Goal: Find specific page/section: Find specific page/section

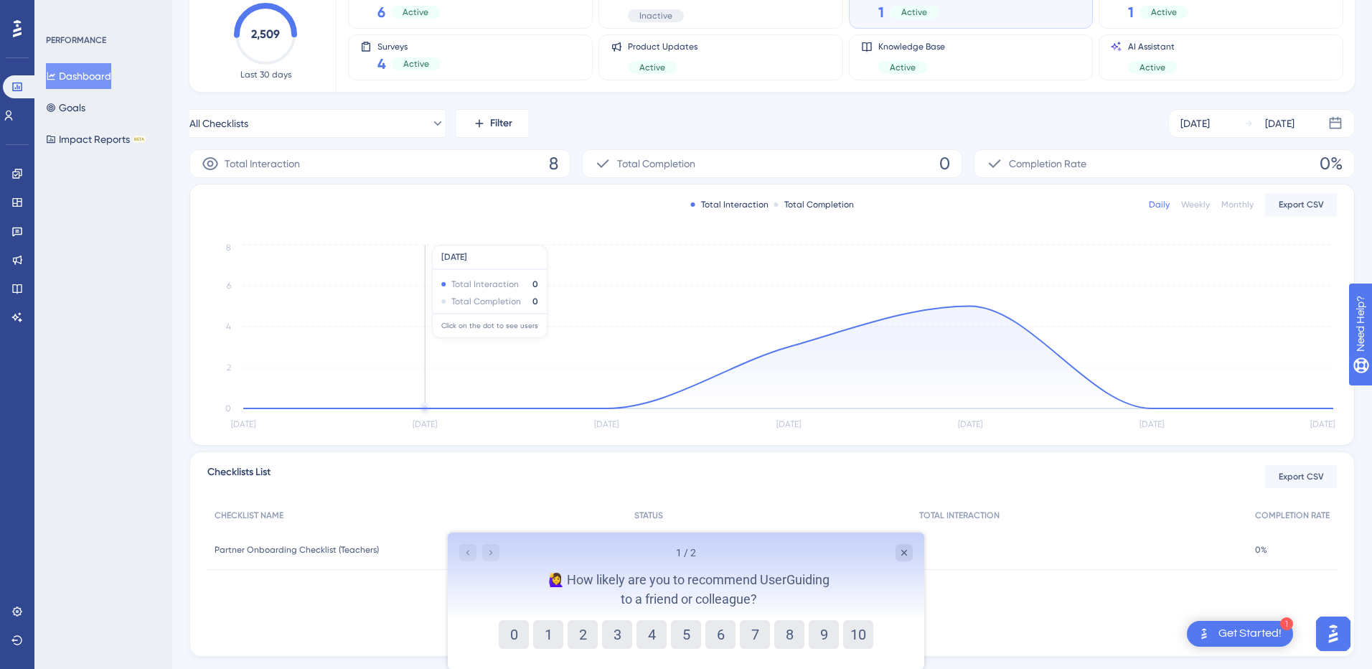
scroll to position [142, 0]
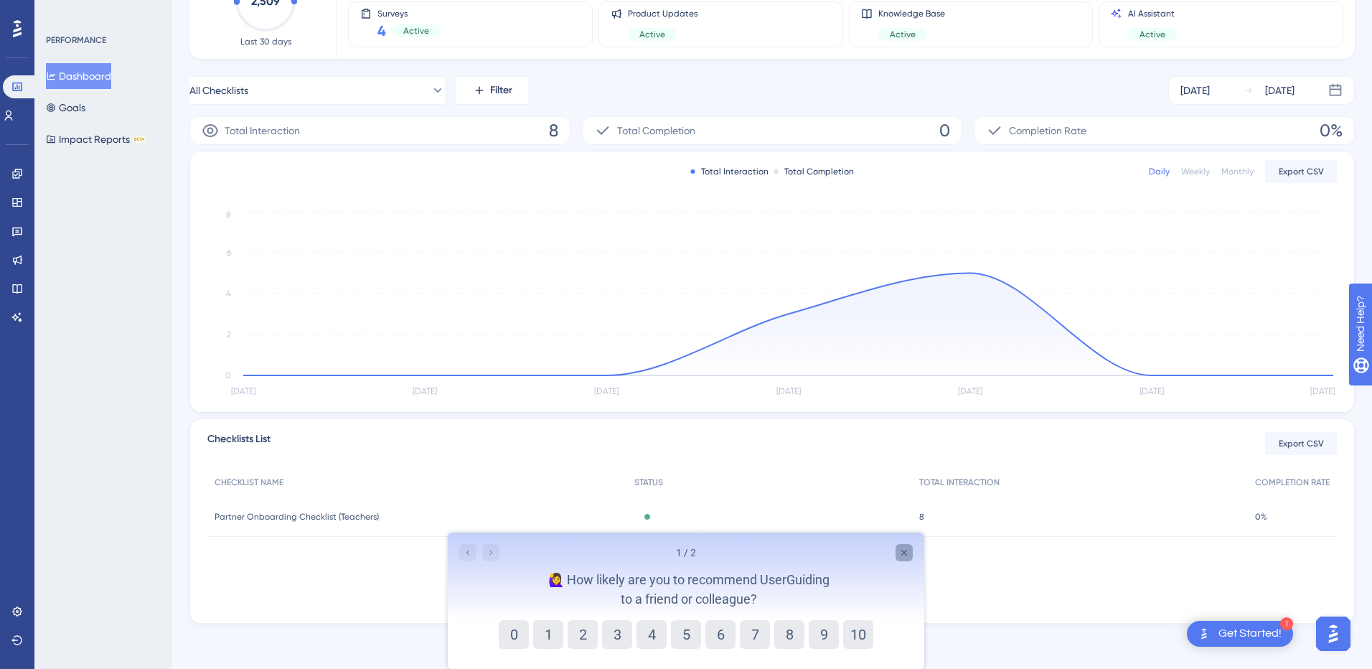
click at [910, 554] on div "Close survey" at bounding box center [903, 552] width 17 height 17
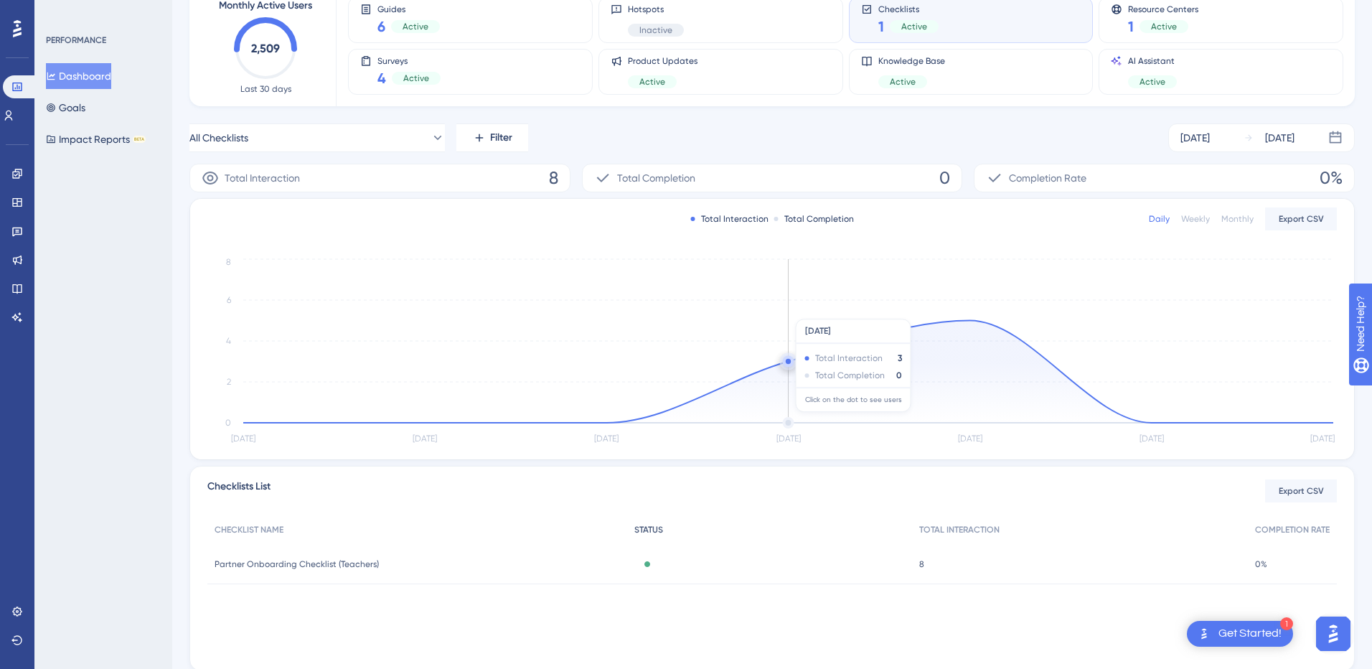
scroll to position [0, 0]
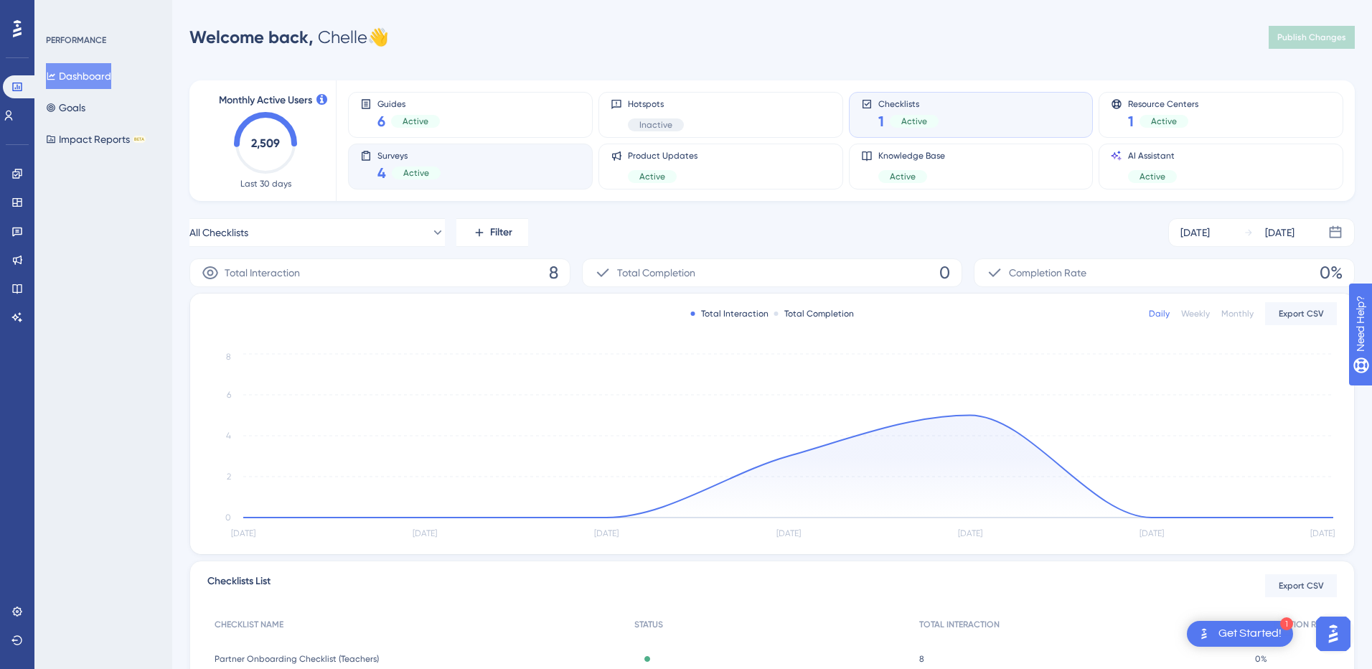
click at [472, 161] on div "Surveys 4 Active" at bounding box center [470, 166] width 220 height 33
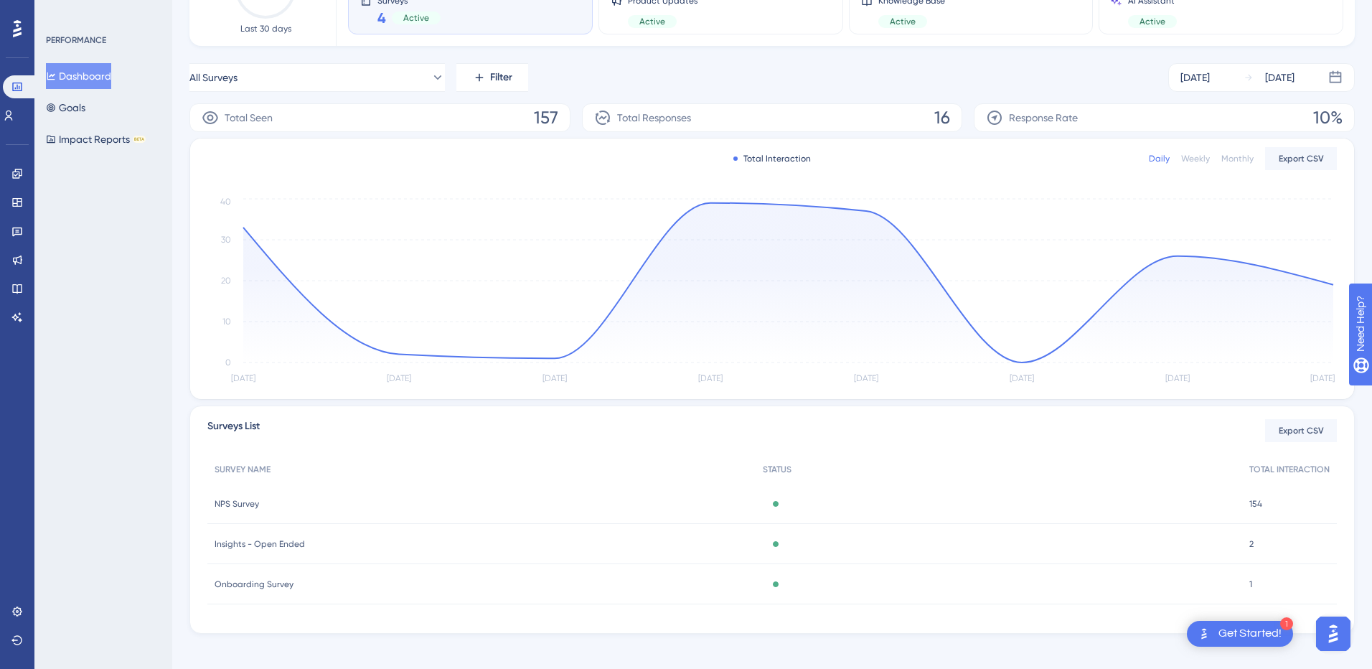
scroll to position [165, 0]
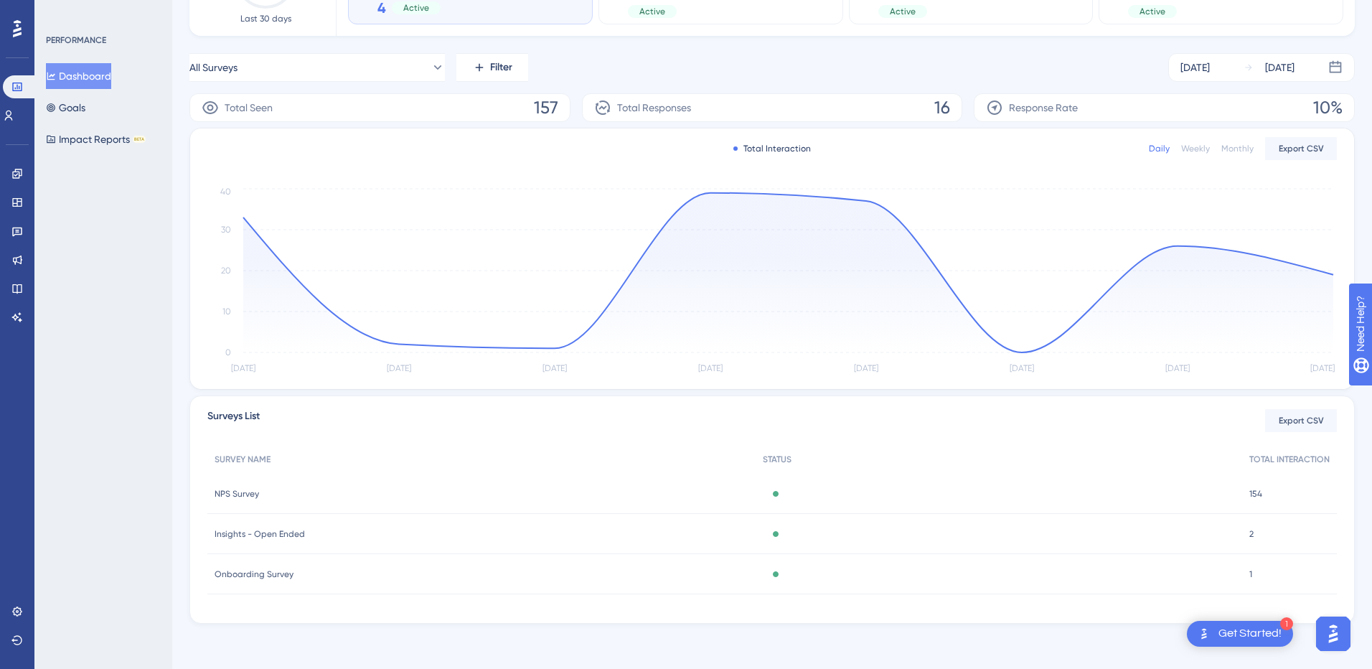
click at [1257, 500] on div "154 154" at bounding box center [1289, 493] width 95 height 40
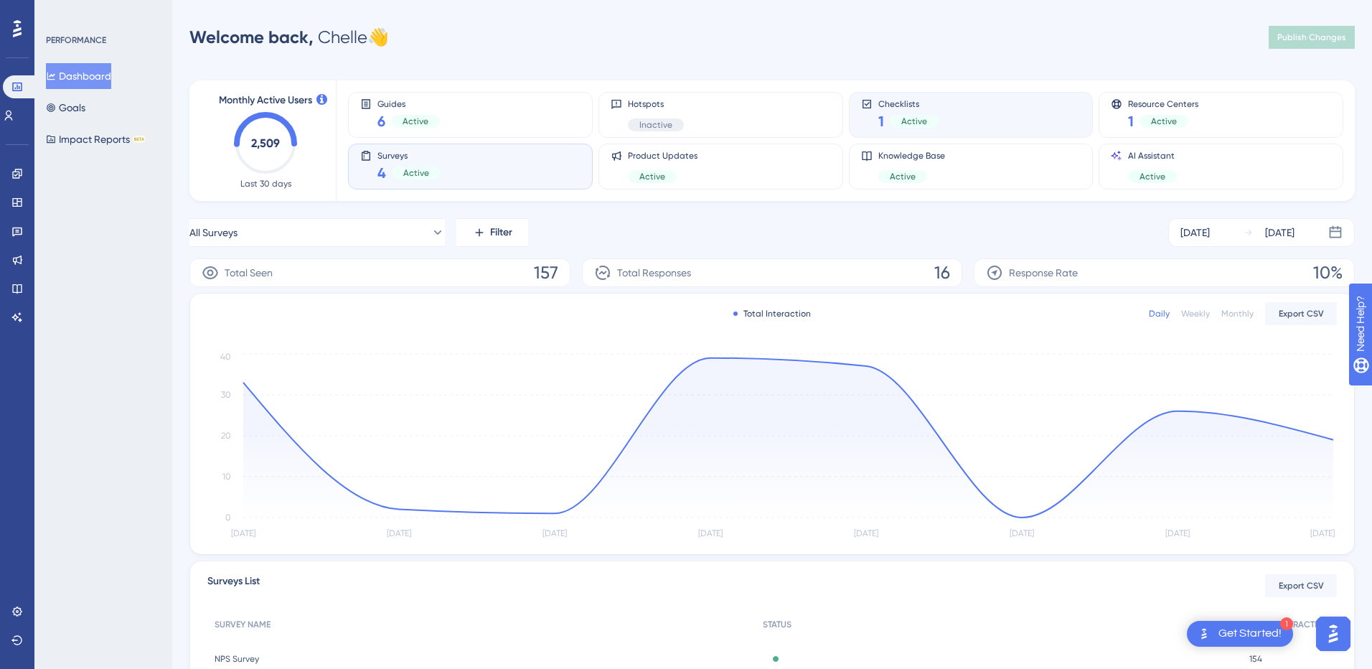
click at [994, 111] on div "Checklists 1 Active" at bounding box center [971, 114] width 220 height 33
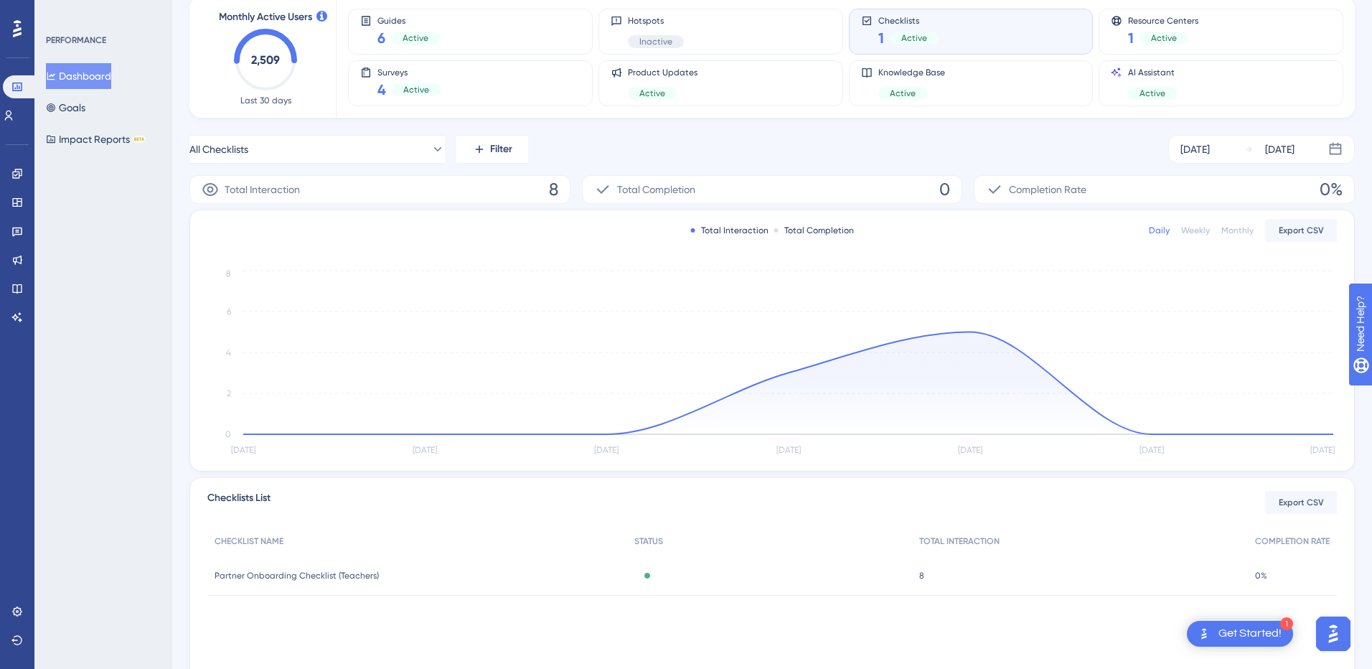
scroll to position [142, 0]
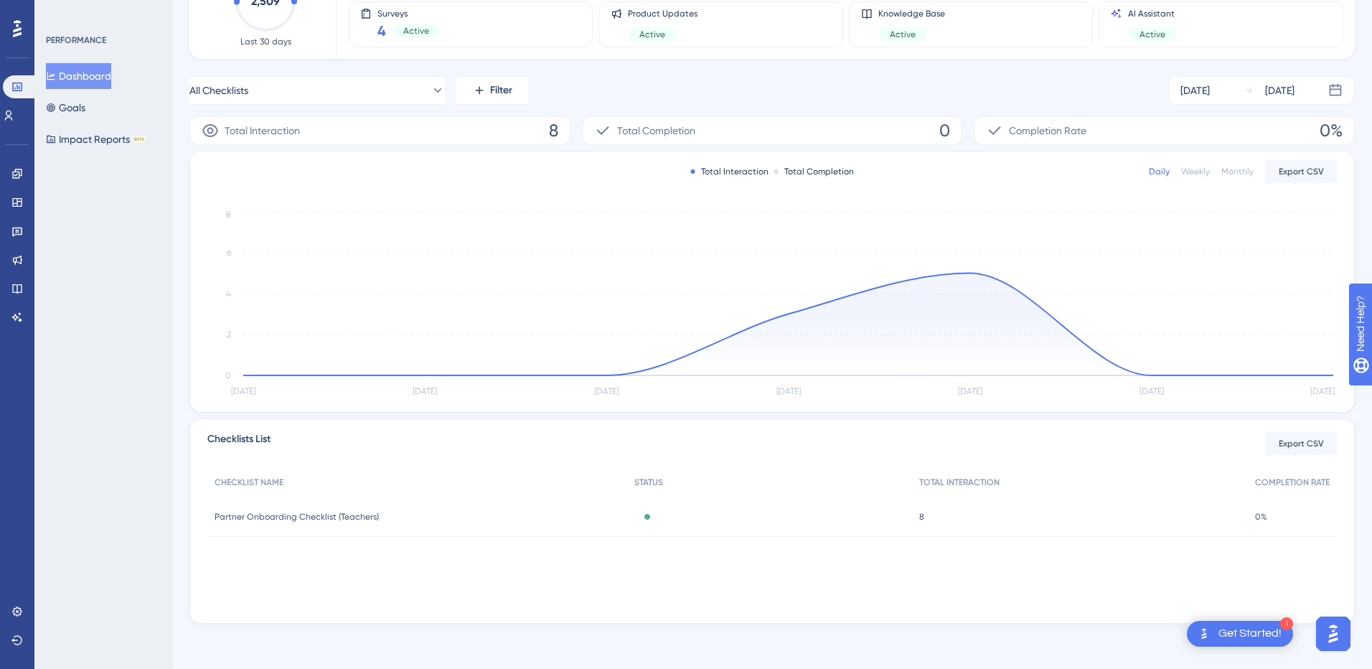
click at [327, 520] on span "Partner Onboarding Checklist (Teachers)" at bounding box center [296, 516] width 164 height 11
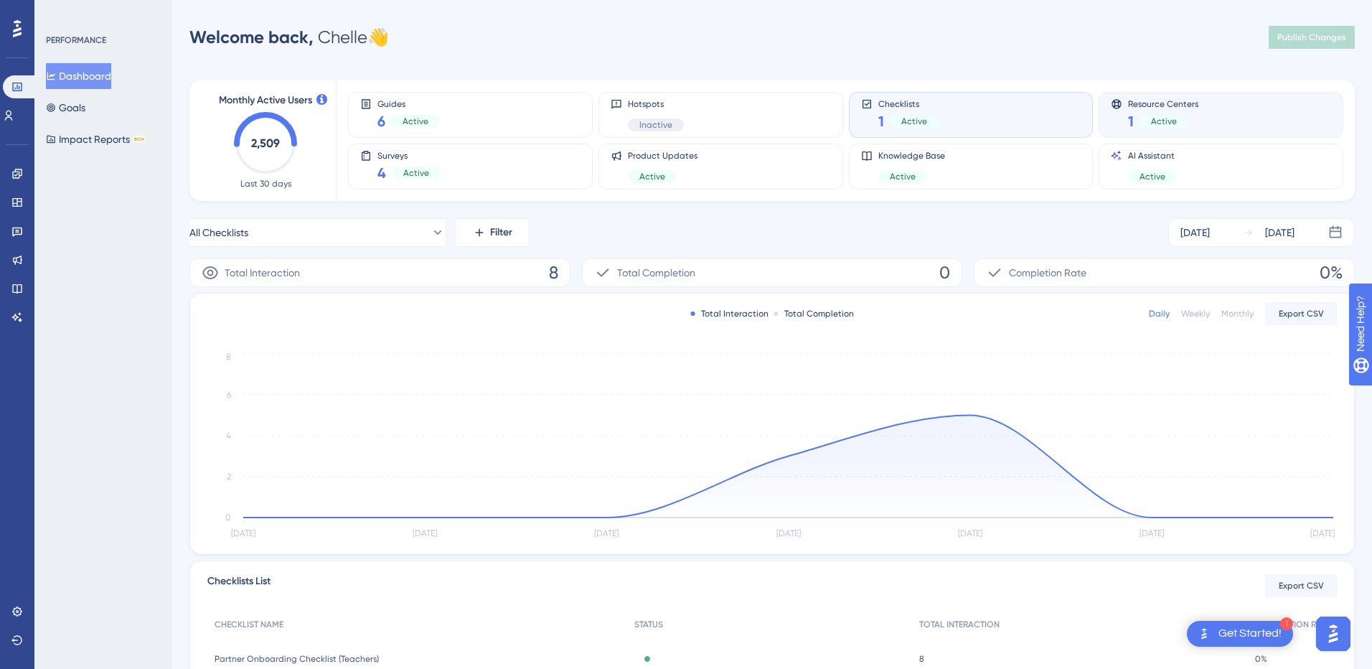
click at [1237, 107] on div "Resource Centers 1 Active" at bounding box center [1220, 114] width 220 height 33
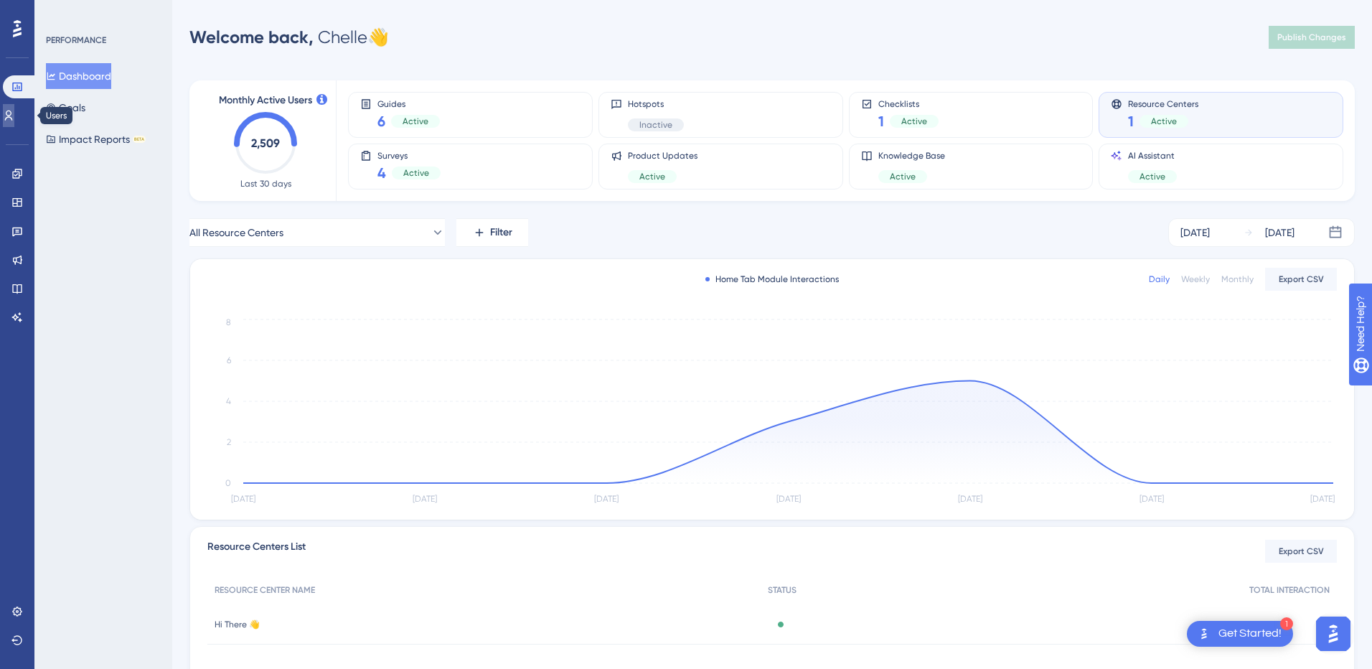
click at [14, 110] on icon at bounding box center [8, 115] width 11 height 11
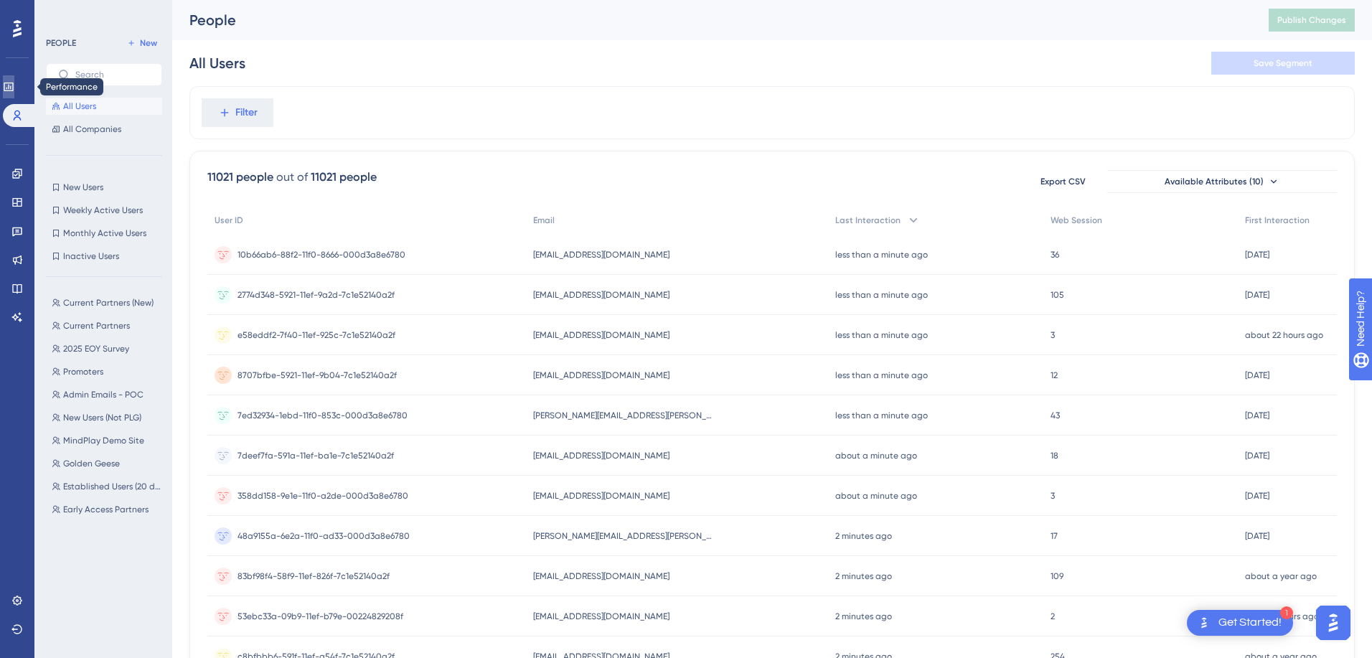
click at [13, 90] on icon at bounding box center [8, 86] width 9 height 9
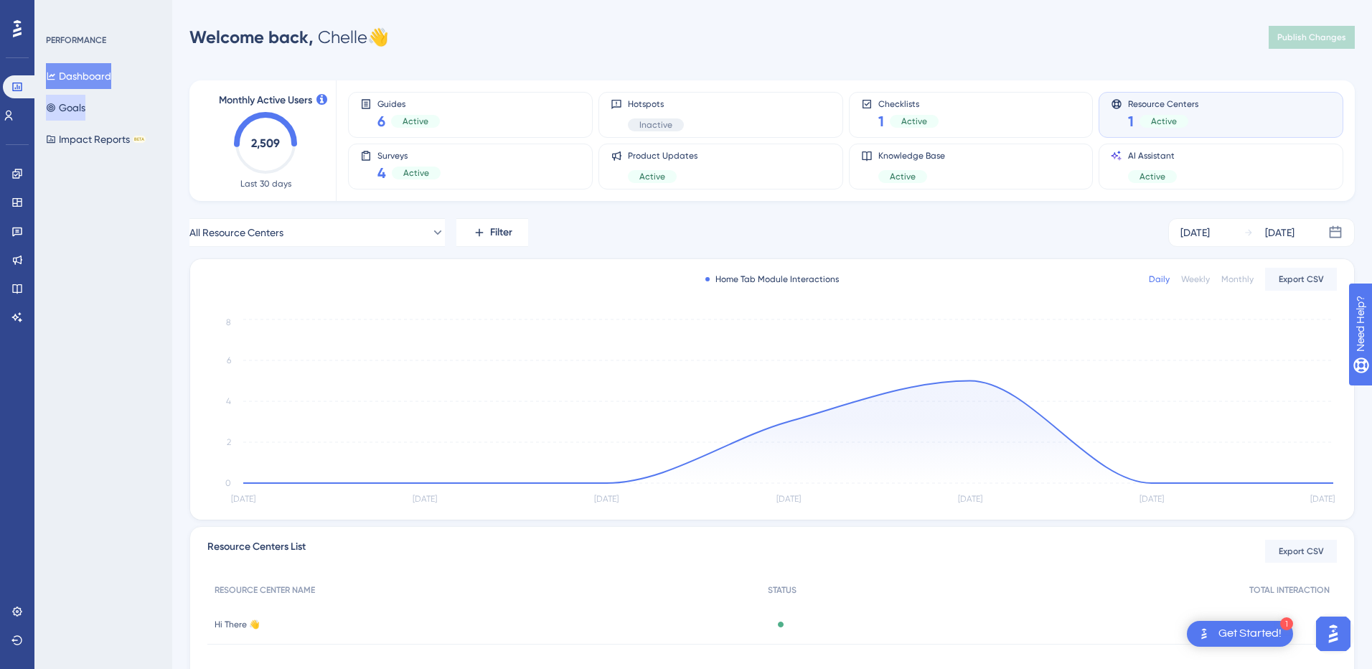
click at [85, 103] on button "Goals" at bounding box center [65, 108] width 39 height 26
